Goal: Check status: Check status

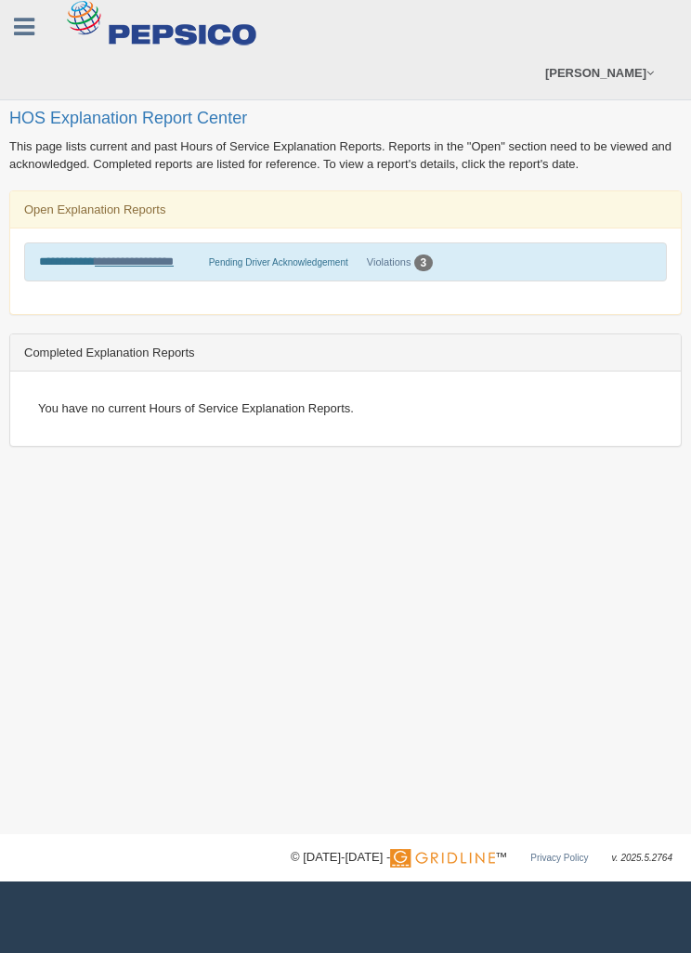
click at [153, 266] on link "**********" at bounding box center [134, 261] width 79 height 12
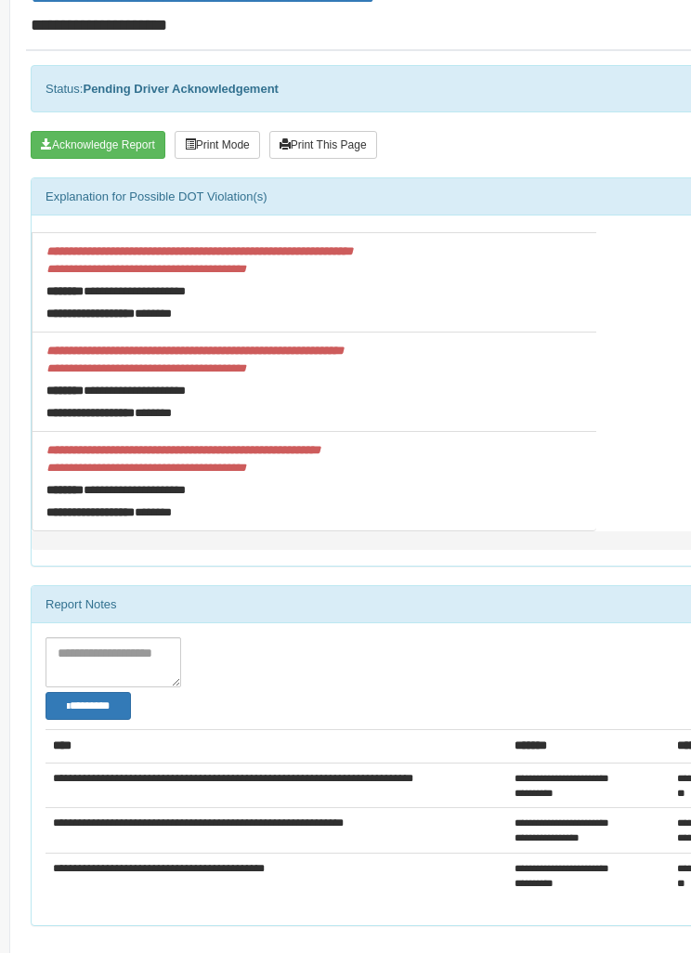
scroll to position [222, 0]
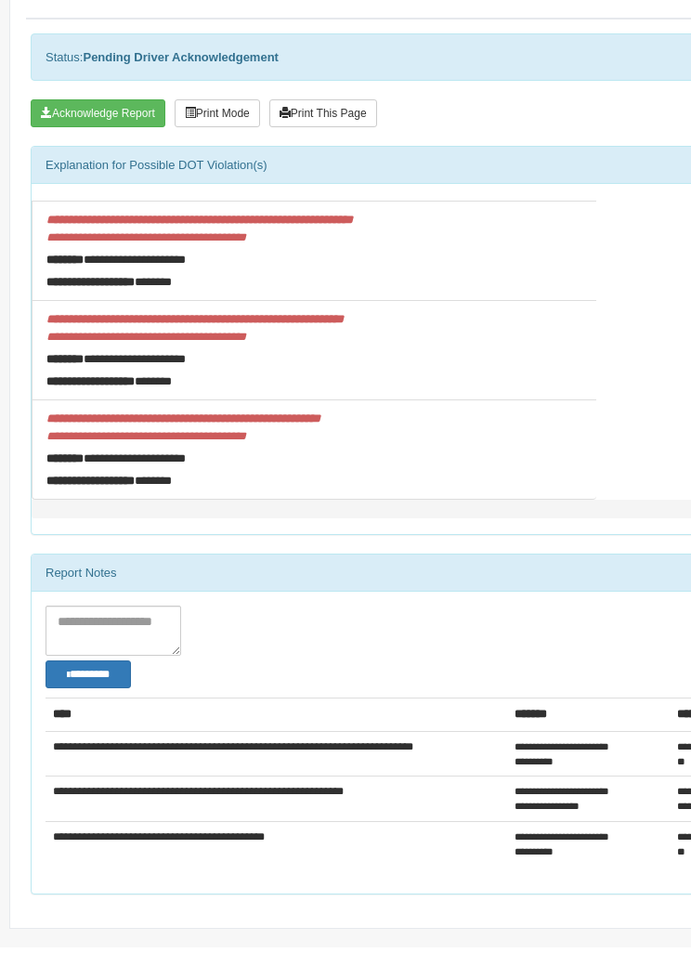
click at [116, 120] on button "Acknowledge Report" at bounding box center [98, 113] width 135 height 28
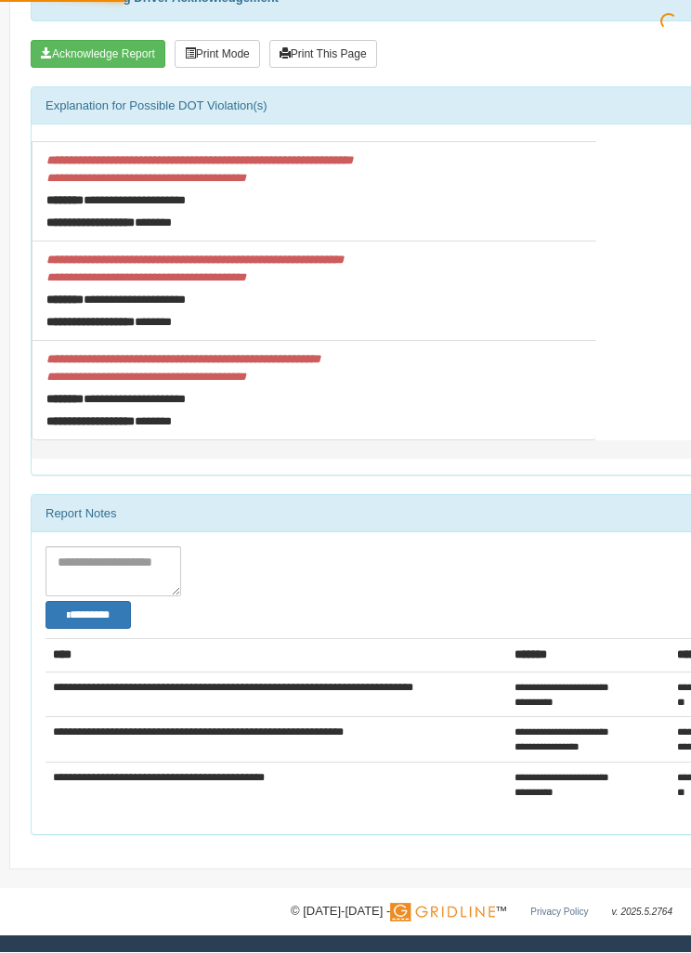
scroll to position [281, 0]
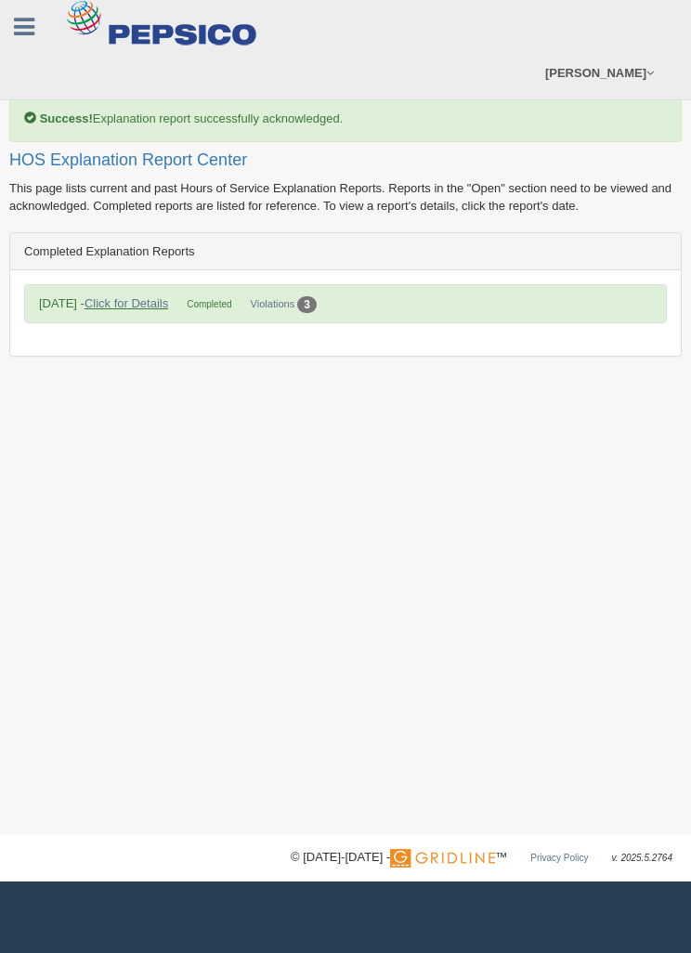
click at [180, 438] on div "Success! Explanation report successfully acknowledged. HOS Explanation Report C…" at bounding box center [345, 417] width 691 height 834
click at [48, 24] on link at bounding box center [24, 24] width 48 height 28
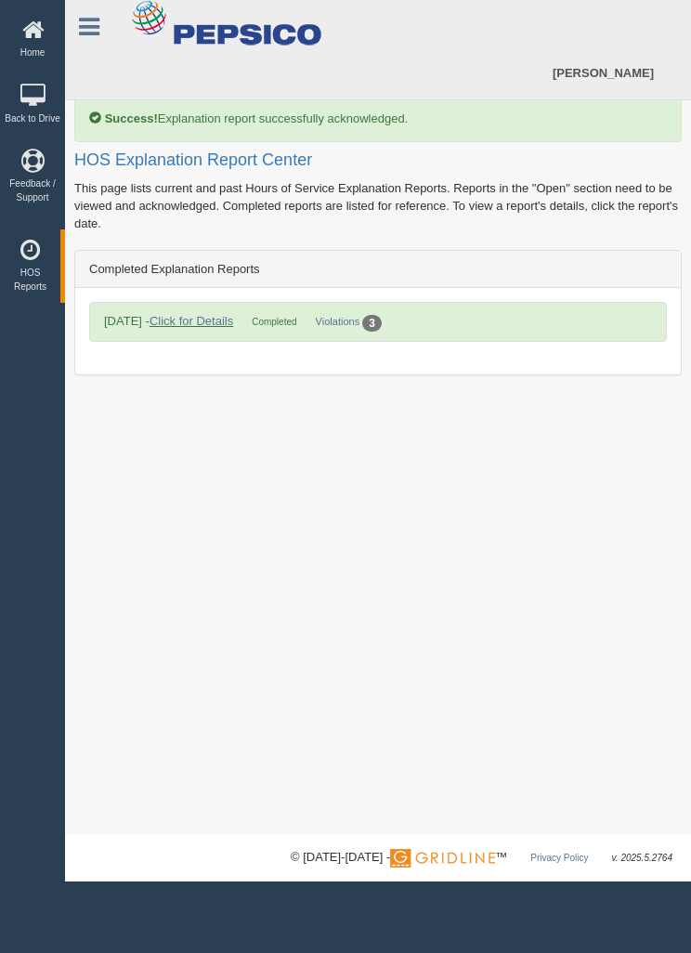
click at [37, 32] on icon at bounding box center [33, 30] width 56 height 23
